Goal: Information Seeking & Learning: Learn about a topic

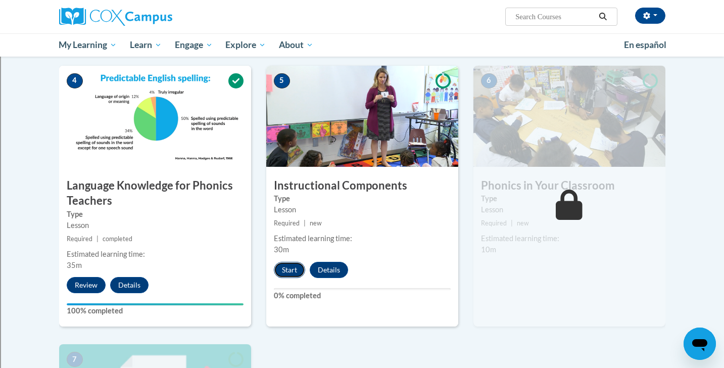
click at [288, 269] on button "Start" at bounding box center [289, 270] width 31 height 16
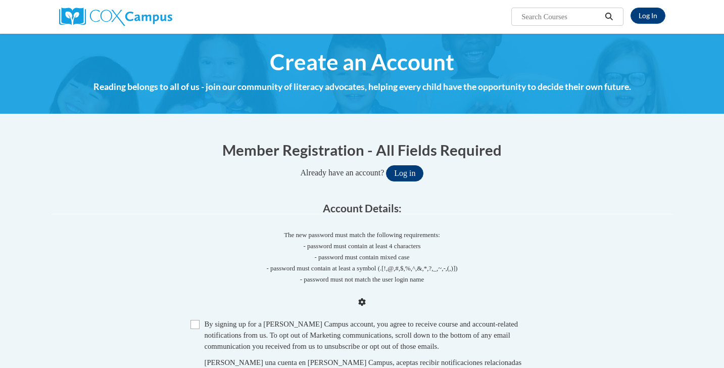
type input "kkoehler@shorewood.k12.wi.us"
click at [416, 174] on button "Log in" at bounding box center [404, 173] width 37 height 16
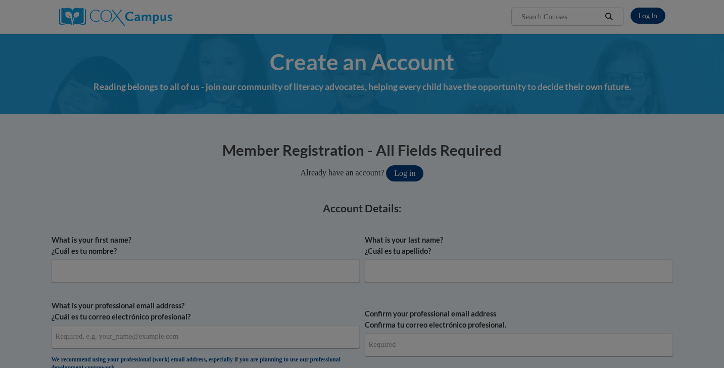
type input "kkoehler@shorewood.k12.wi.us"
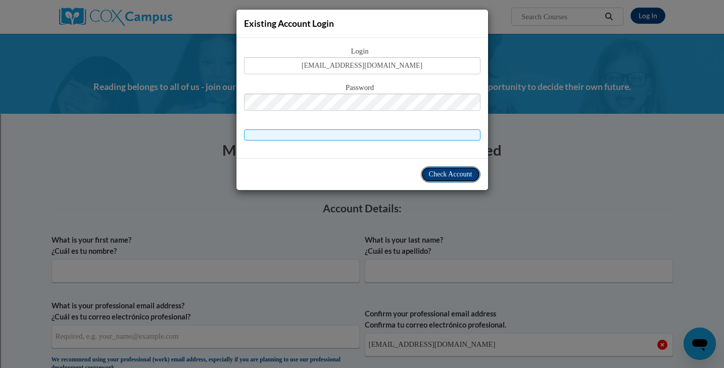
click at [458, 177] on span "Check Account" at bounding box center [450, 174] width 43 height 8
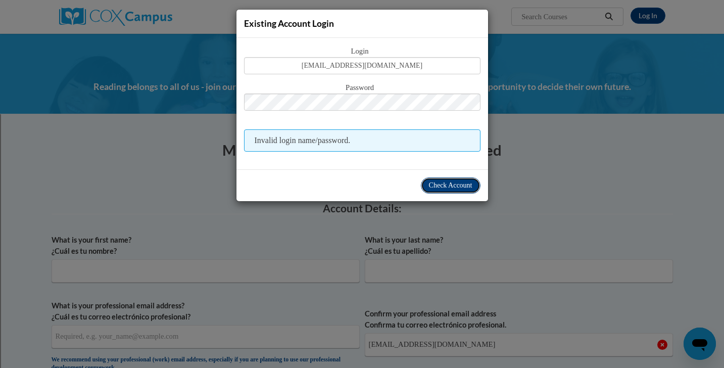
click at [450, 185] on span "Check Account" at bounding box center [450, 185] width 43 height 8
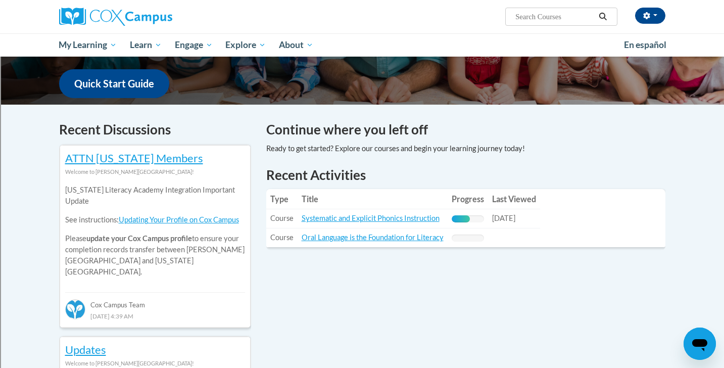
scroll to position [252, 0]
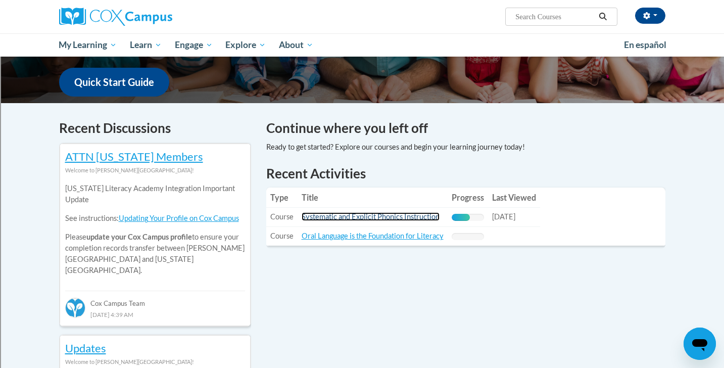
click at [366, 216] on link "Systematic and Explicit Phonics Instruction" at bounding box center [371, 216] width 138 height 9
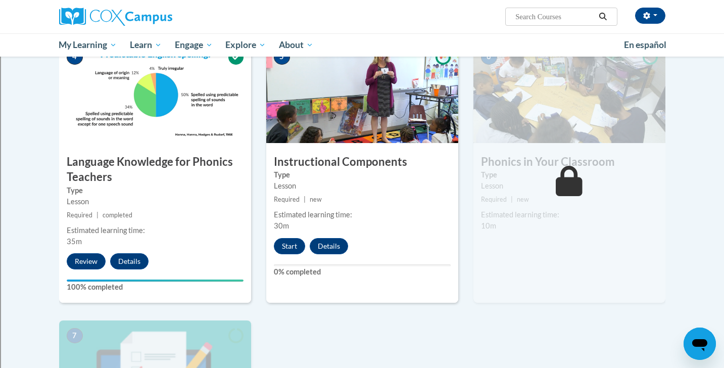
scroll to position [487, 0]
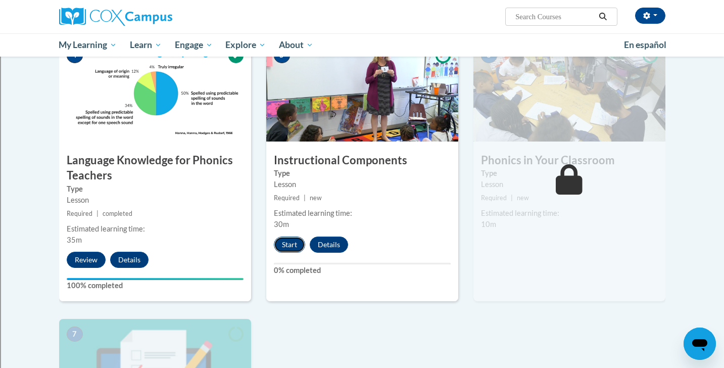
click at [285, 241] on button "Start" at bounding box center [289, 245] width 31 height 16
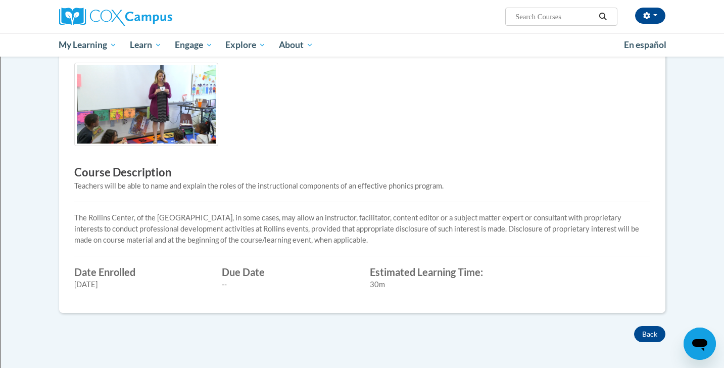
scroll to position [189, 0]
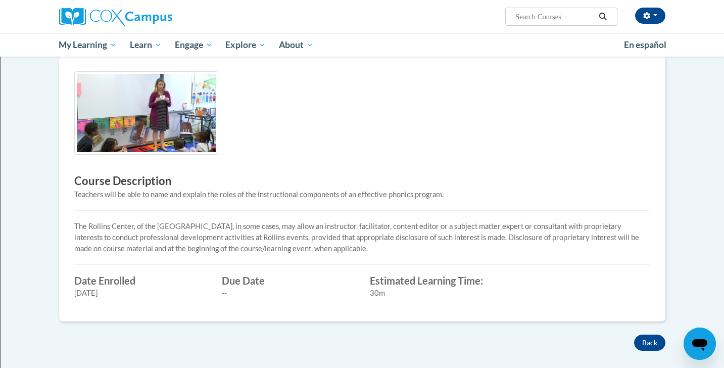
click at [149, 112] on img at bounding box center [146, 112] width 144 height 83
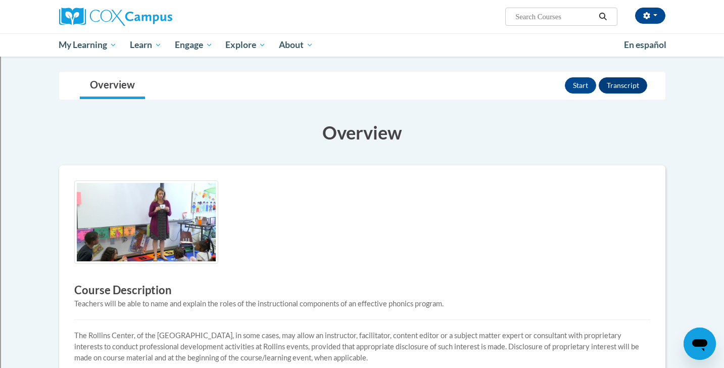
scroll to position [81, 0]
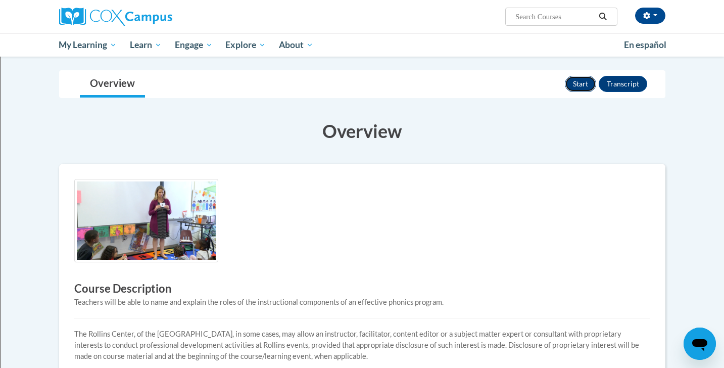
click at [582, 85] on button "Start" at bounding box center [580, 84] width 31 height 16
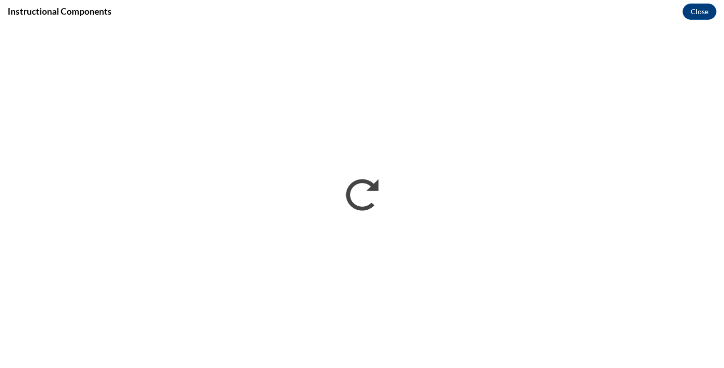
scroll to position [0, 0]
click at [698, 14] on button "Close" at bounding box center [700, 12] width 34 height 16
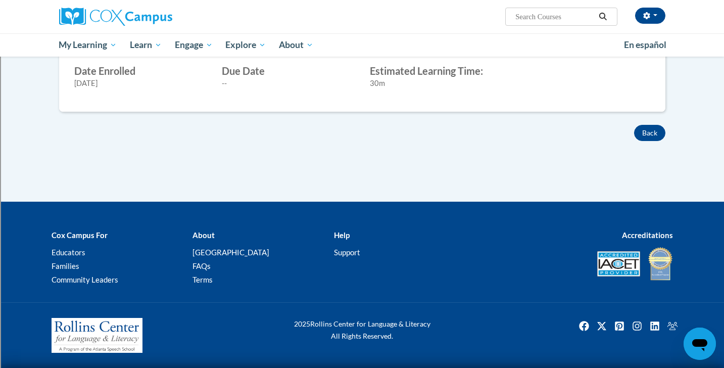
scroll to position [221, 0]
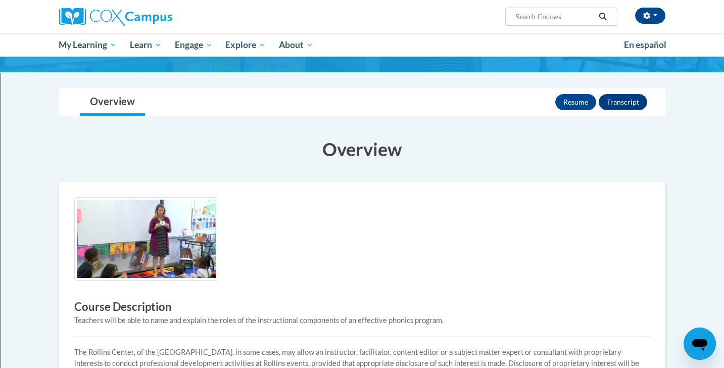
scroll to position [58, 0]
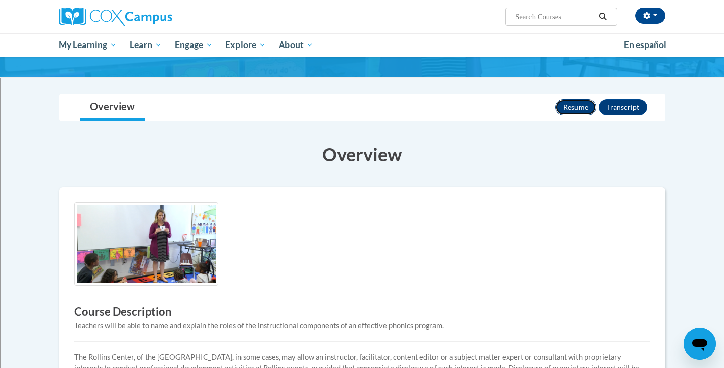
click at [572, 105] on button "Resume" at bounding box center [576, 107] width 41 height 16
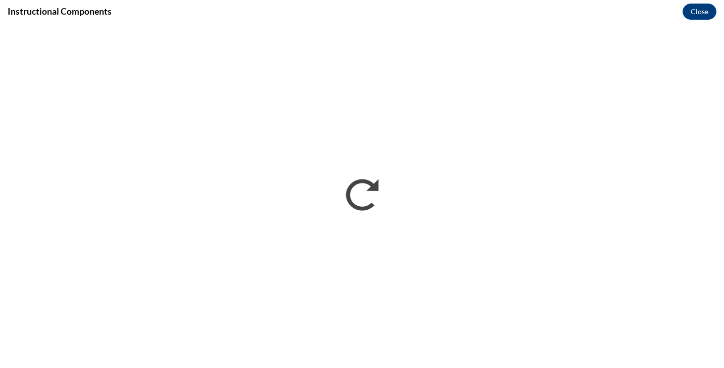
scroll to position [0, 0]
